Goal: Book appointment/travel/reservation

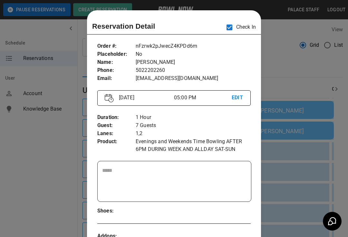
click at [304, 150] on div at bounding box center [174, 118] width 348 height 237
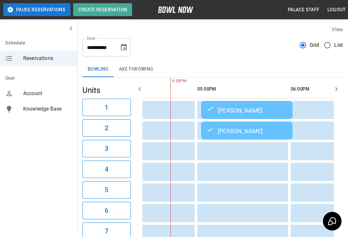
scroll to position [0, 510]
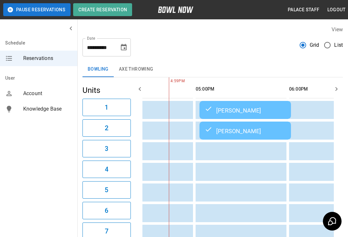
click at [128, 51] on button "Choose date, selected date is Sep 20, 2025" at bounding box center [123, 47] width 13 height 13
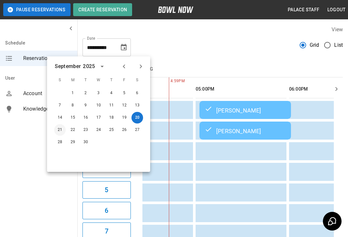
click at [61, 129] on button "21" at bounding box center [60, 130] width 12 height 12
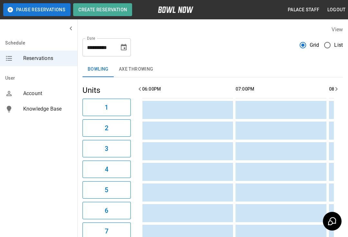
scroll to position [0, 0]
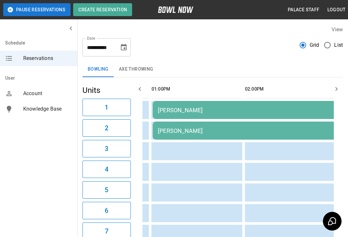
click at [123, 48] on icon "Choose date, selected date is Sep 21, 2025" at bounding box center [124, 48] width 8 height 8
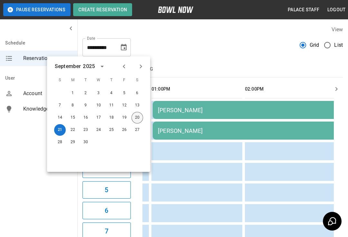
click at [138, 116] on button "20" at bounding box center [137, 118] width 12 height 12
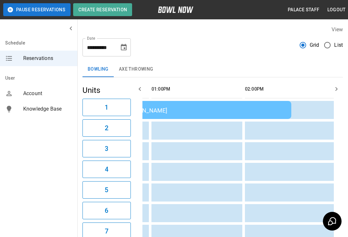
type input "**********"
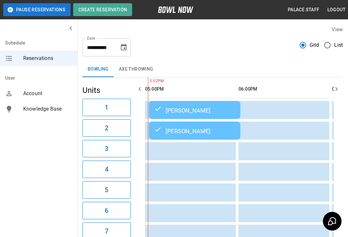
click at [199, 103] on td "[PERSON_NAME]" at bounding box center [195, 110] width 92 height 18
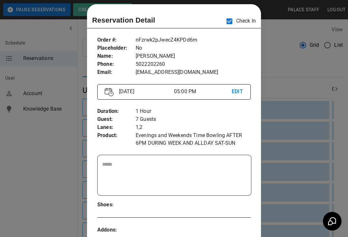
scroll to position [3, 0]
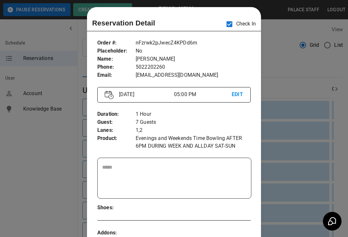
click at [304, 113] on div at bounding box center [174, 118] width 348 height 237
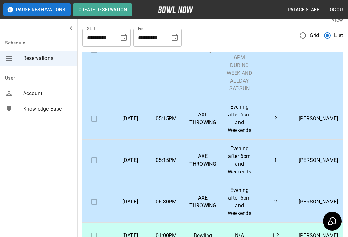
scroll to position [174, 6]
click at [225, 120] on td "Evening after 6pm and Weekends" at bounding box center [240, 119] width 36 height 42
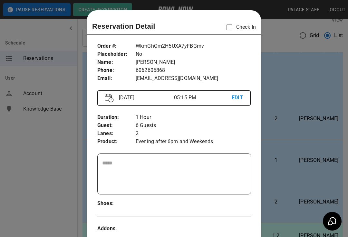
scroll to position [10, 0]
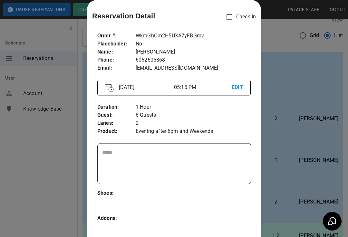
click at [295, 120] on div at bounding box center [174, 118] width 348 height 237
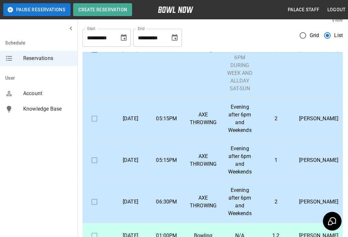
click at [256, 160] on td "Evening after 6pm and Weekends" at bounding box center [240, 161] width 36 height 42
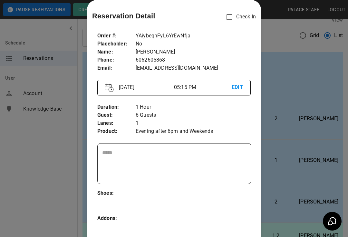
click at [294, 135] on div at bounding box center [174, 118] width 348 height 237
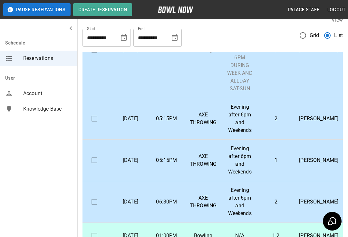
click at [248, 116] on p "Evening after 6pm and Weekends" at bounding box center [240, 118] width 26 height 31
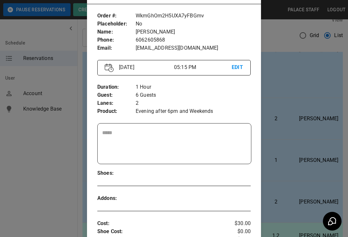
scroll to position [32, 0]
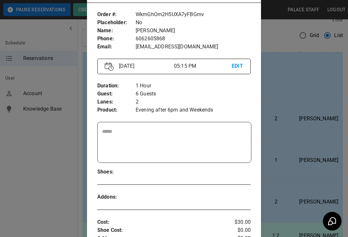
click at [286, 128] on div at bounding box center [174, 118] width 348 height 237
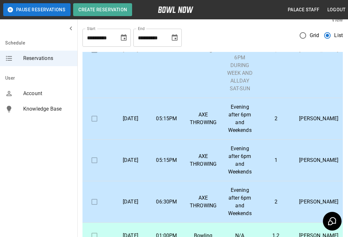
click at [198, 107] on td "AXE THROWING" at bounding box center [203, 119] width 37 height 42
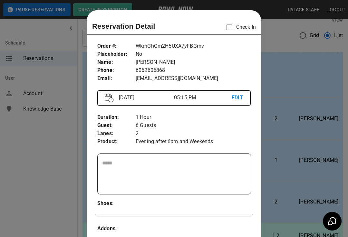
scroll to position [10, 0]
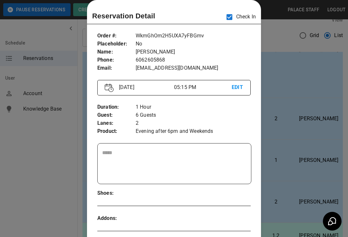
click at [271, 130] on div at bounding box center [174, 118] width 348 height 237
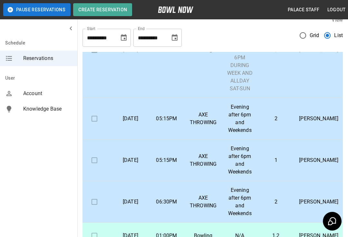
click at [194, 155] on p "AXE THROWING" at bounding box center [203, 159] width 27 height 15
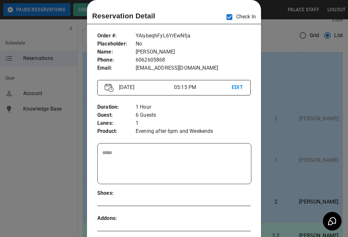
click at [287, 107] on div at bounding box center [174, 118] width 348 height 237
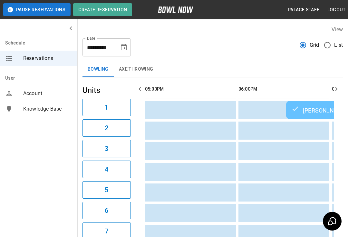
scroll to position [0, 561]
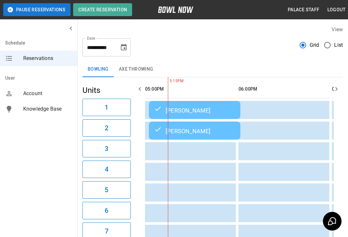
click at [141, 69] on button "AXE THROWING" at bounding box center [136, 69] width 45 height 15
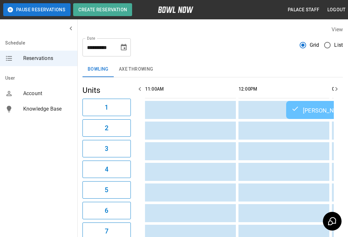
click at [331, 35] on div "**********" at bounding box center [212, 44] width 260 height 23
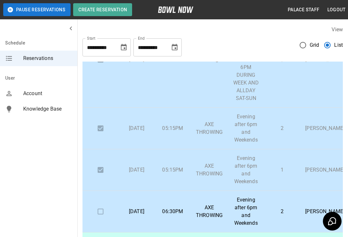
scroll to position [179, 0]
click at [240, 196] on p "Evening after 6pm and Weekends" at bounding box center [246, 211] width 26 height 31
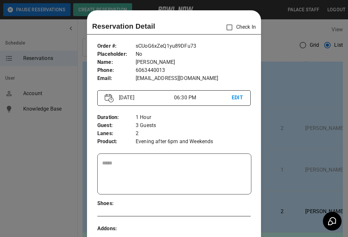
scroll to position [10, 0]
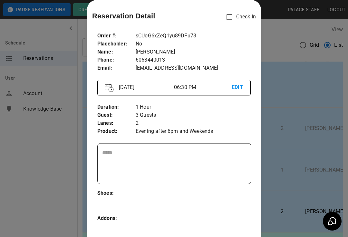
click at [303, 148] on div at bounding box center [174, 118] width 348 height 237
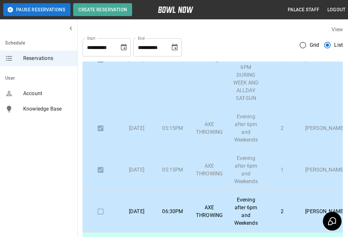
click at [243, 115] on p "Evening after 6pm and Weekends" at bounding box center [246, 128] width 26 height 31
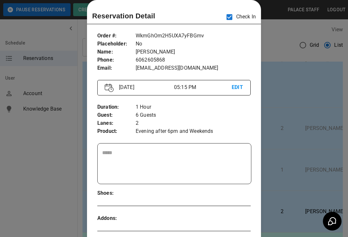
click at [336, 115] on div at bounding box center [174, 118] width 348 height 237
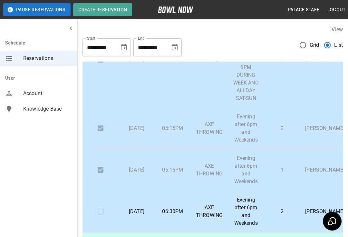
click at [255, 164] on p "Evening after 6pm and Weekends" at bounding box center [246, 169] width 26 height 31
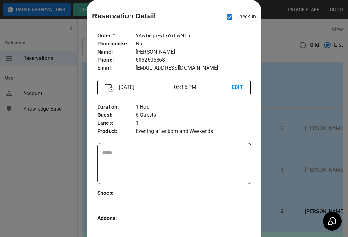
click at [322, 146] on div at bounding box center [174, 118] width 348 height 237
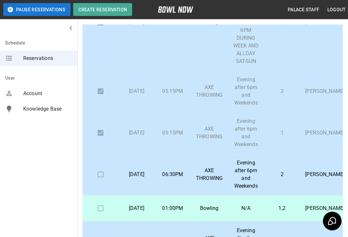
scroll to position [177, 0]
click at [256, 97] on p "Evening after 6pm and Weekends" at bounding box center [246, 91] width 26 height 31
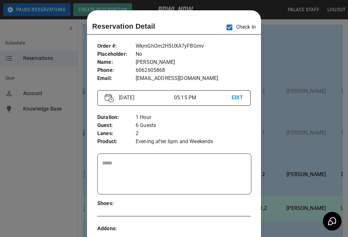
scroll to position [10, 0]
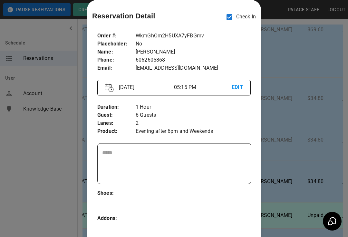
click at [310, 105] on div at bounding box center [174, 118] width 348 height 237
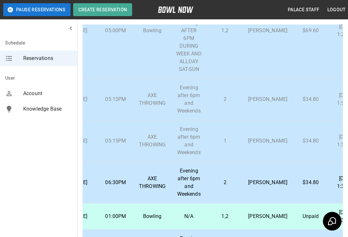
scroll to position [163, 57]
